Goal: Obtain resource: Download file/media

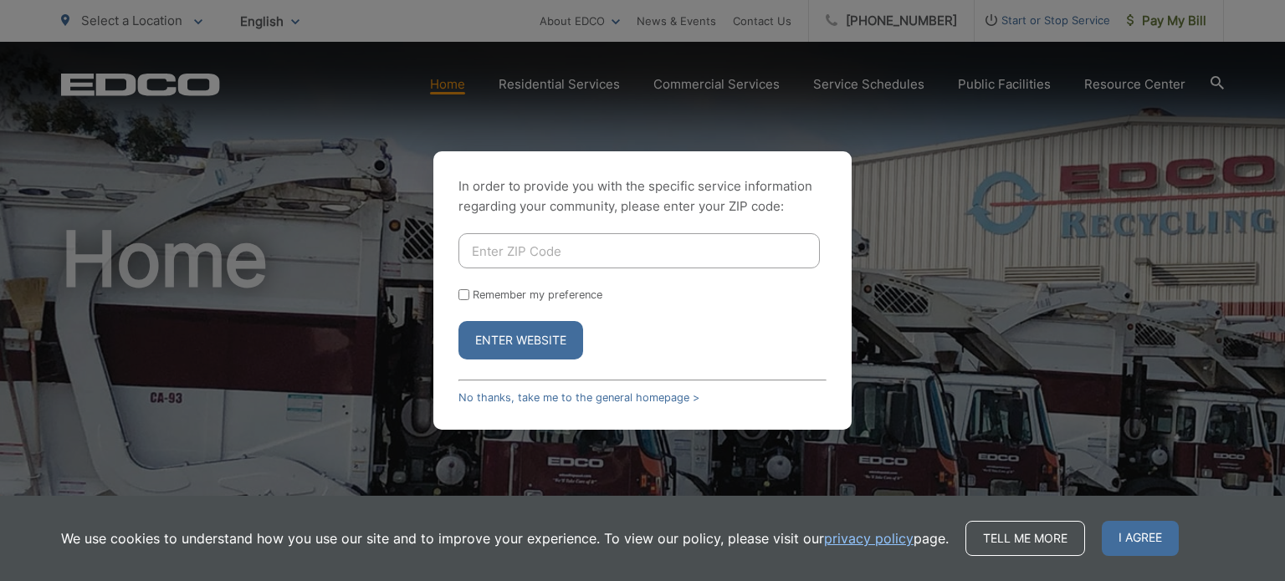
click at [677, 259] on input "Enter ZIP Code" at bounding box center [638, 250] width 361 height 35
type input "92084"
click at [464, 293] on input "Remember my preference" at bounding box center [463, 294] width 11 height 11
checkbox input "true"
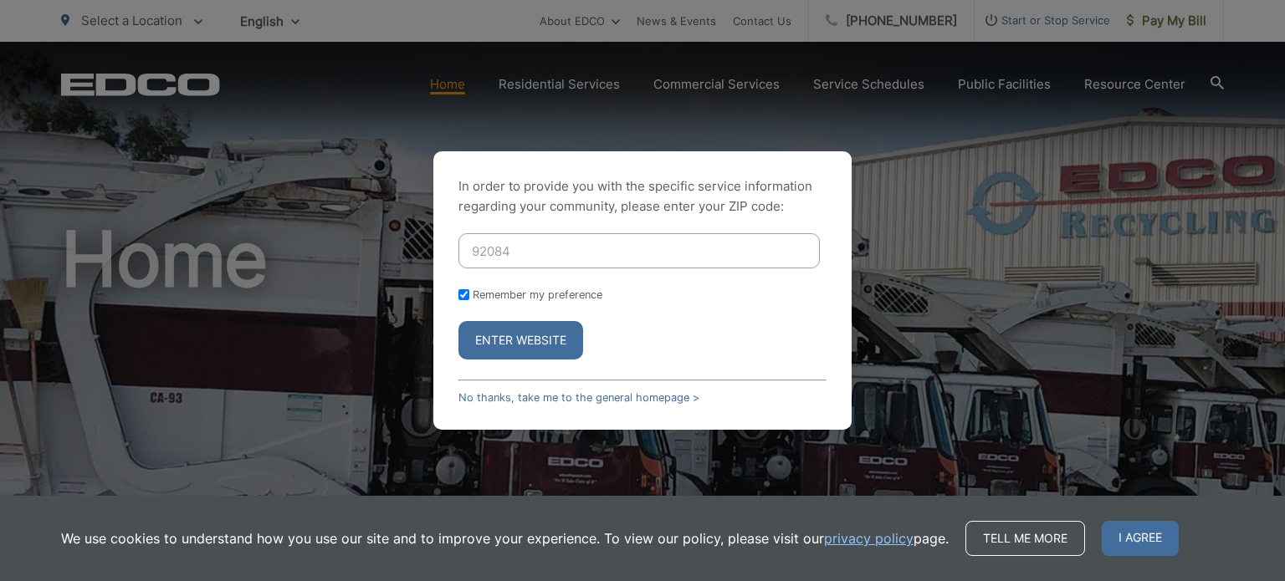
click at [510, 342] on button "Enter Website" at bounding box center [520, 340] width 125 height 38
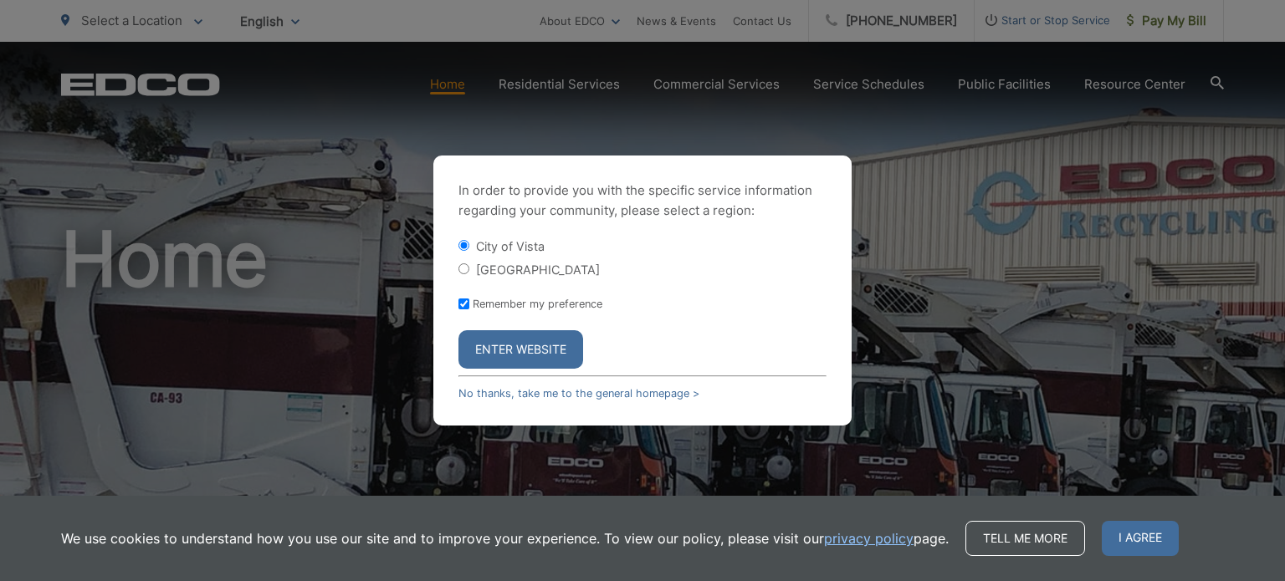
click at [549, 346] on button "Enter Website" at bounding box center [520, 349] width 125 height 38
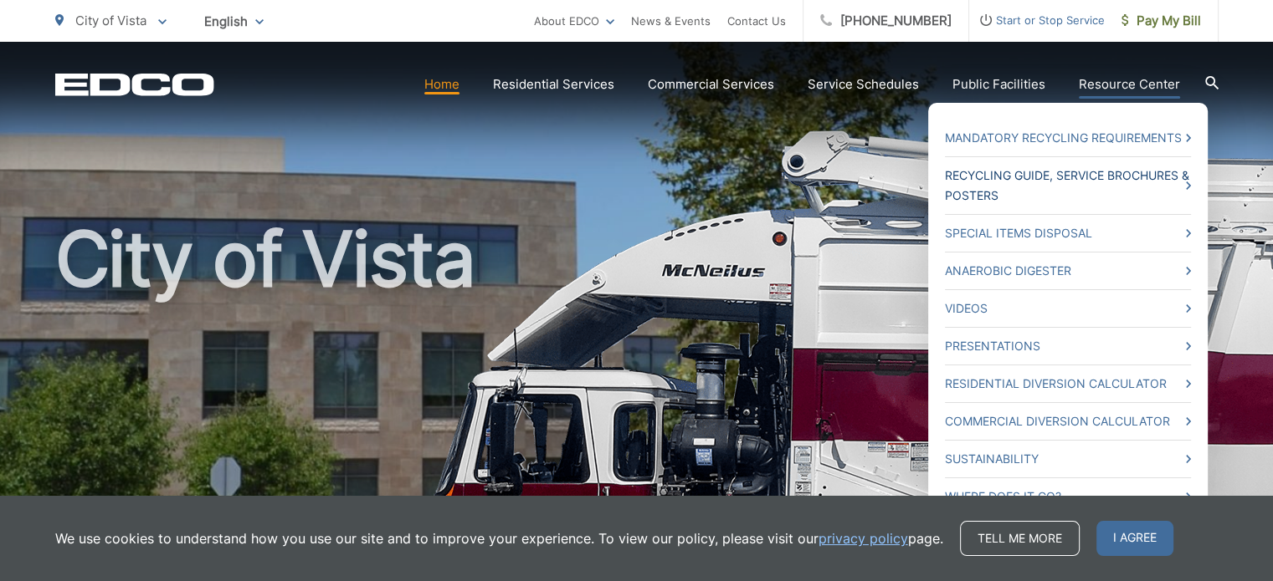
click at [1094, 173] on link "Recycling Guide, Service Brochures & Posters" at bounding box center [1068, 186] width 246 height 40
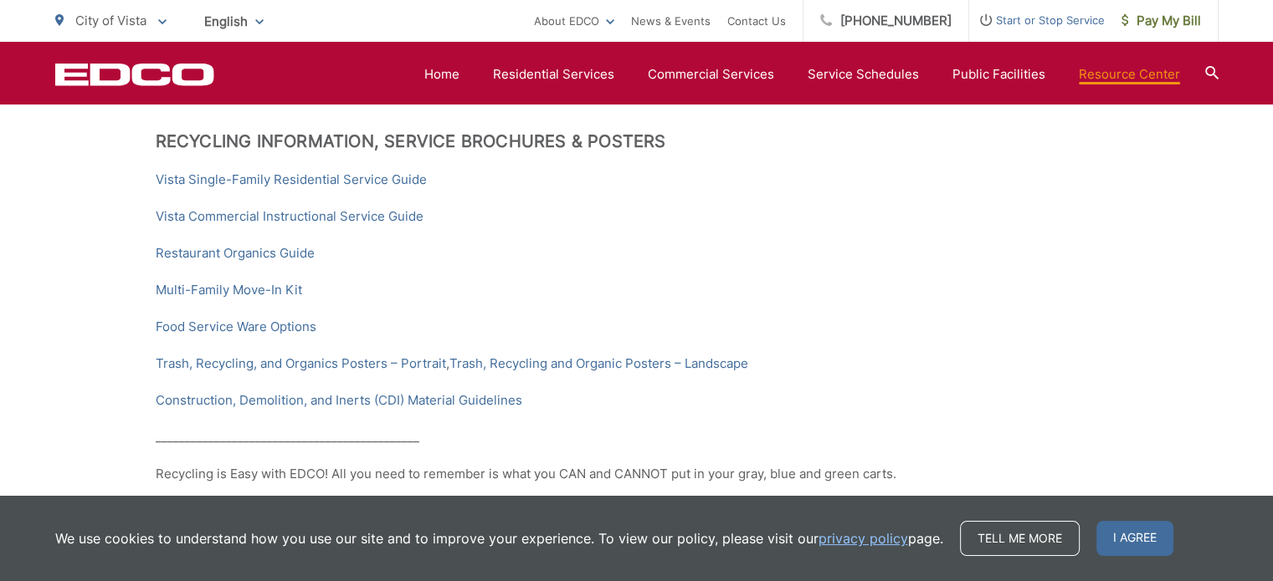
scroll to position [418, 0]
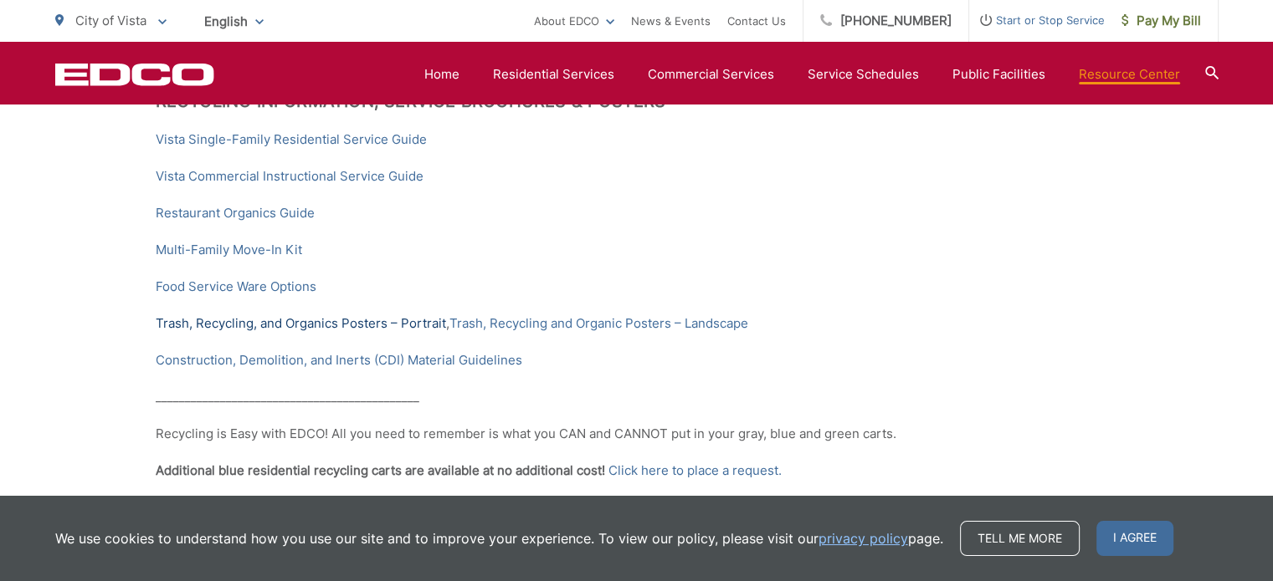
click at [264, 325] on link "Trash, Recycling, and Organics Posters – Portrait" at bounding box center [301, 324] width 290 height 20
